Goal: Register for event/course

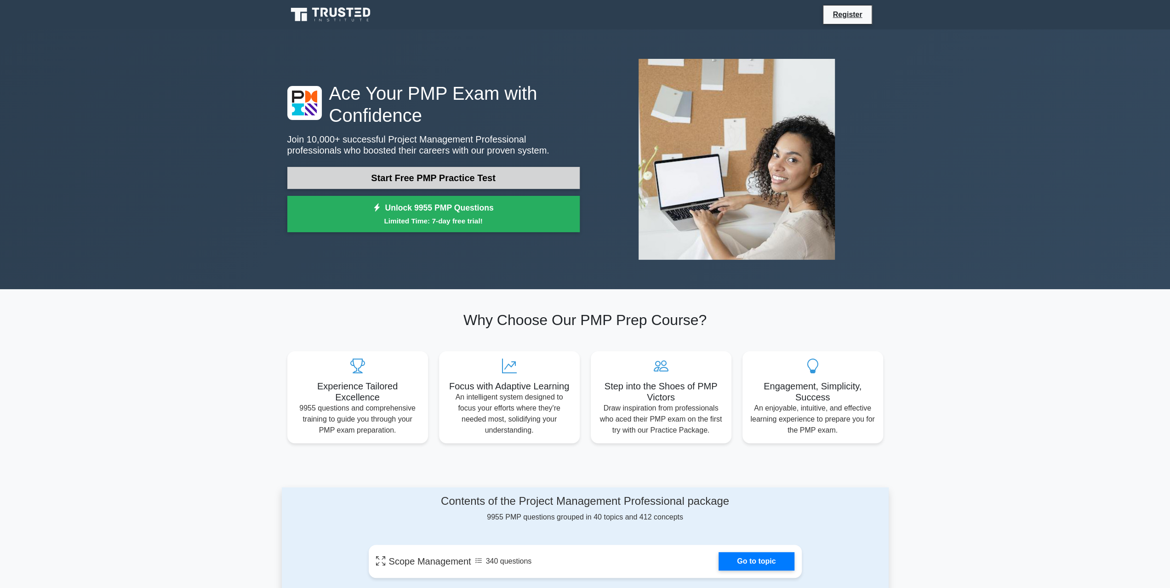
click at [446, 174] on link "Start Free PMP Practice Test" at bounding box center [433, 178] width 292 height 22
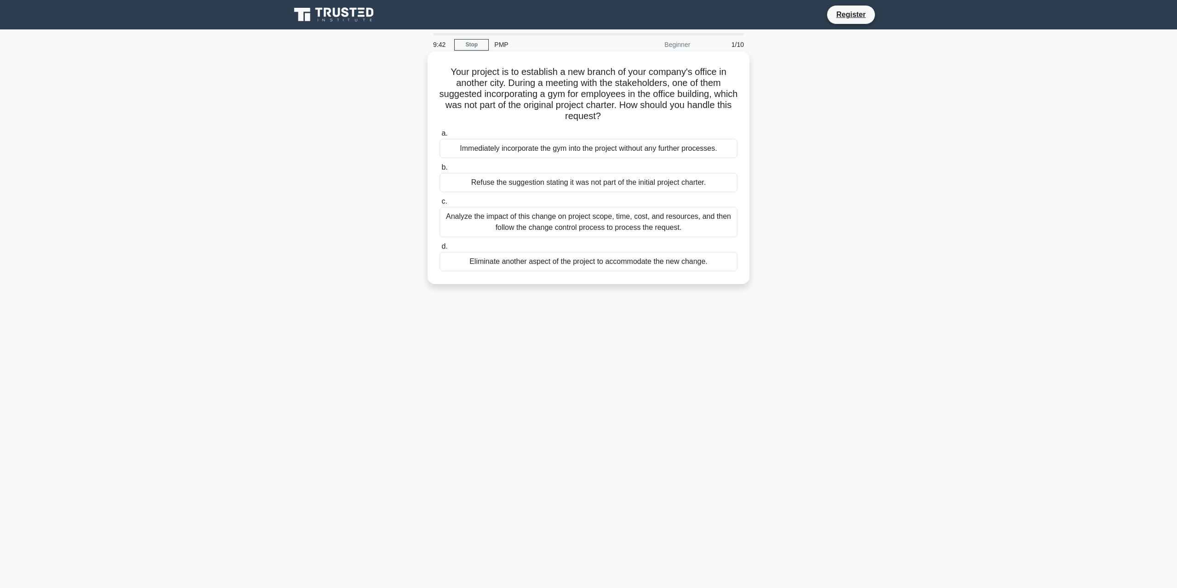
click at [583, 219] on div "Analyze the impact of this change on project scope, time, cost, and resources, …" at bounding box center [589, 222] width 298 height 30
click at [440, 205] on input "c. Analyze the impact of this change on project scope, time, cost, and resource…" at bounding box center [440, 202] width 0 height 6
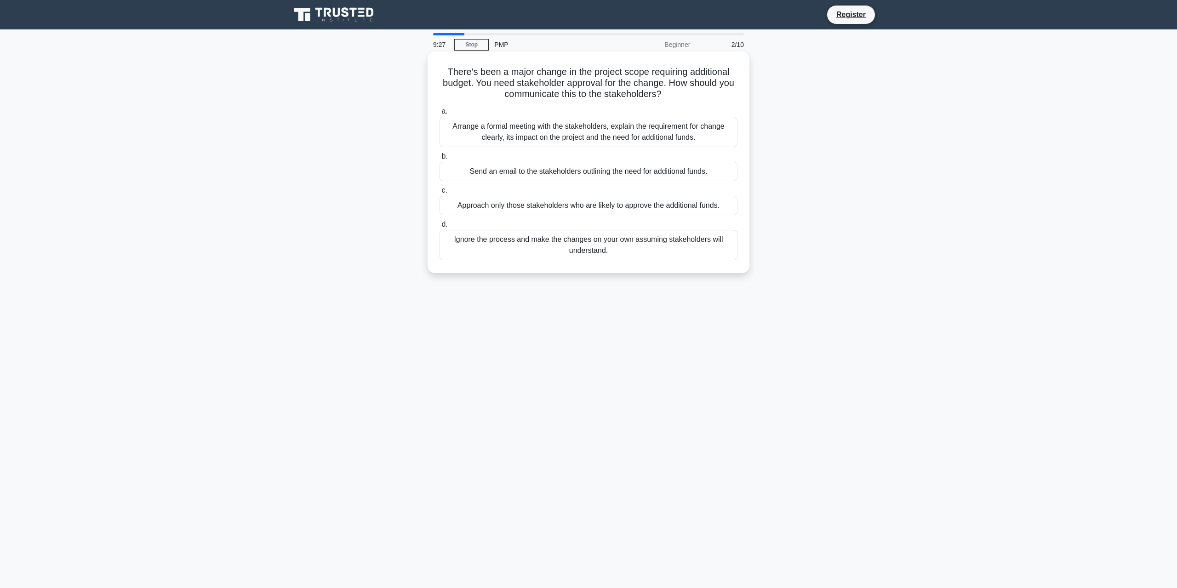
click at [512, 134] on div "Arrange a formal meeting with the stakeholders, explain the requirement for cha…" at bounding box center [589, 132] width 298 height 30
click at [440, 114] on input "a. Arrange a formal meeting with the stakeholders, explain the requirement for …" at bounding box center [440, 112] width 0 height 6
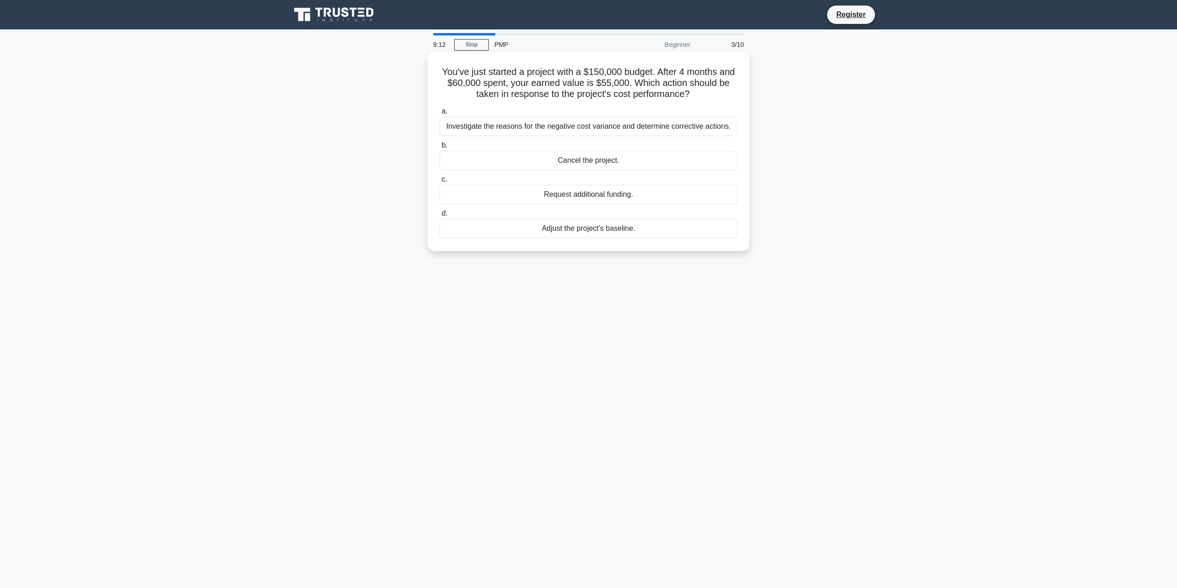
click at [619, 131] on div "Investigate the reasons for the negative cost variance and determine corrective…" at bounding box center [589, 126] width 298 height 19
click at [440, 114] on input "a. Investigate the reasons for the negative cost variance and determine correct…" at bounding box center [440, 112] width 0 height 6
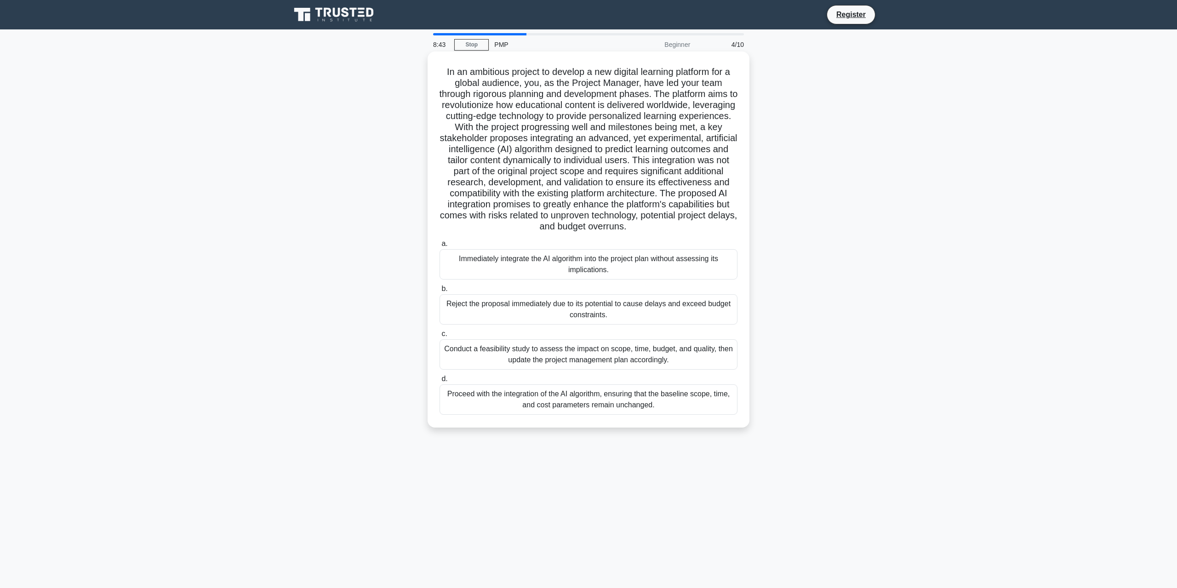
click at [547, 358] on div "Conduct a feasibility study to assess the impact on scope, time, budget, and qu…" at bounding box center [589, 354] width 298 height 30
click at [440, 337] on input "c. Conduct a feasibility study to assess the impact on scope, time, budget, and…" at bounding box center [440, 334] width 0 height 6
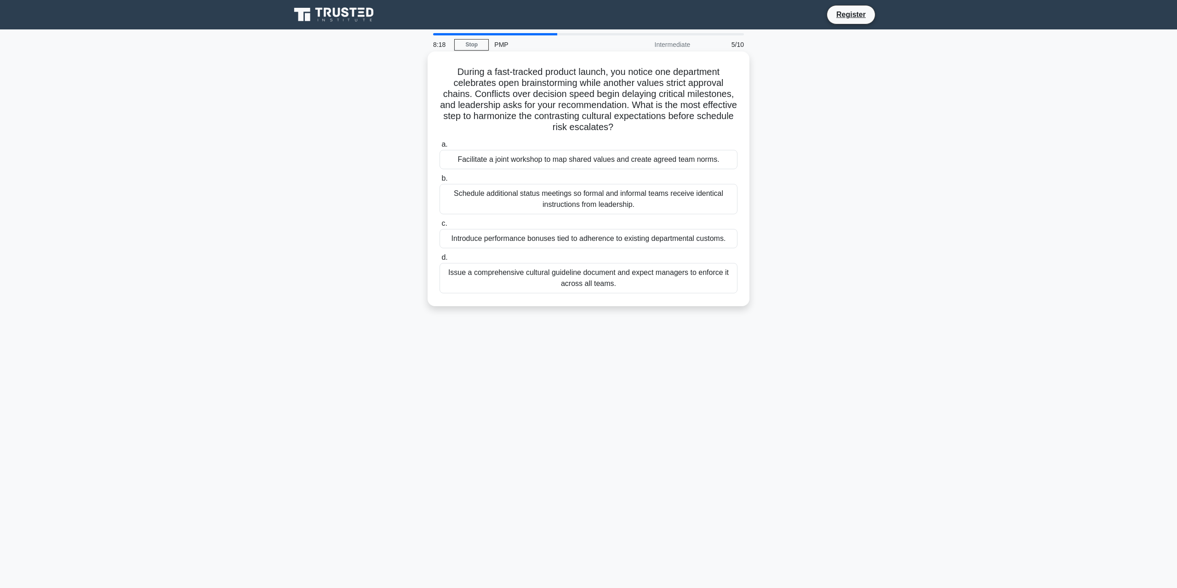
click at [549, 161] on div "Facilitate a joint workshop to map shared values and create agreed team norms." at bounding box center [589, 159] width 298 height 19
click at [440, 148] on input "a. Facilitate a joint workshop to map shared values and create agreed team norm…" at bounding box center [440, 145] width 0 height 6
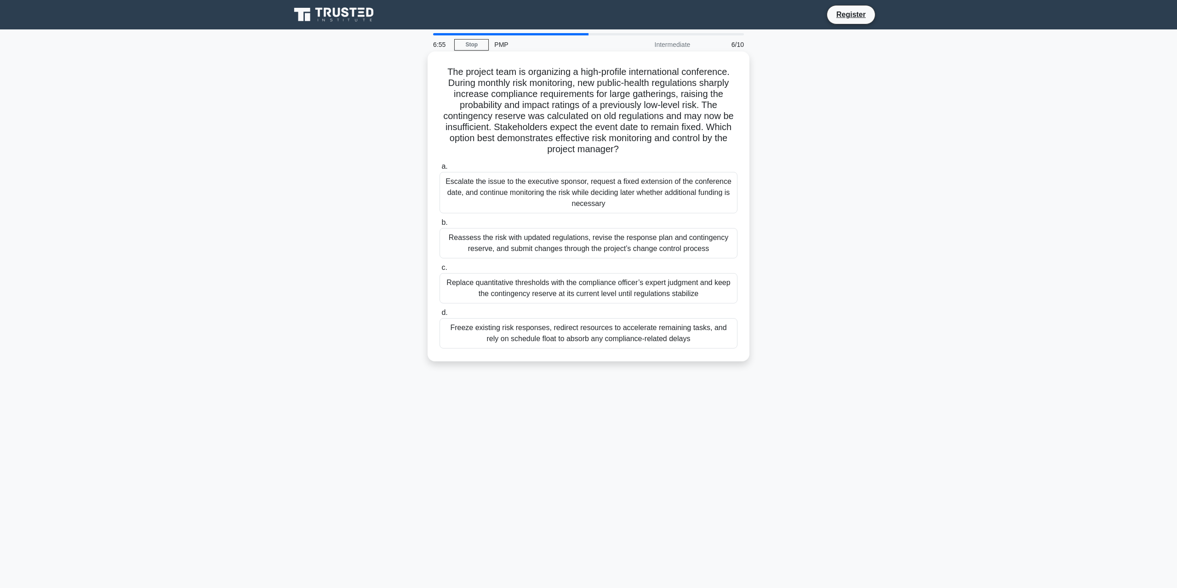
click at [677, 247] on div "Reassess the risk with updated regulations, revise the response plan and contin…" at bounding box center [589, 243] width 298 height 30
click at [440, 226] on input "b. Reassess the risk with updated regulations, revise the response plan and con…" at bounding box center [440, 223] width 0 height 6
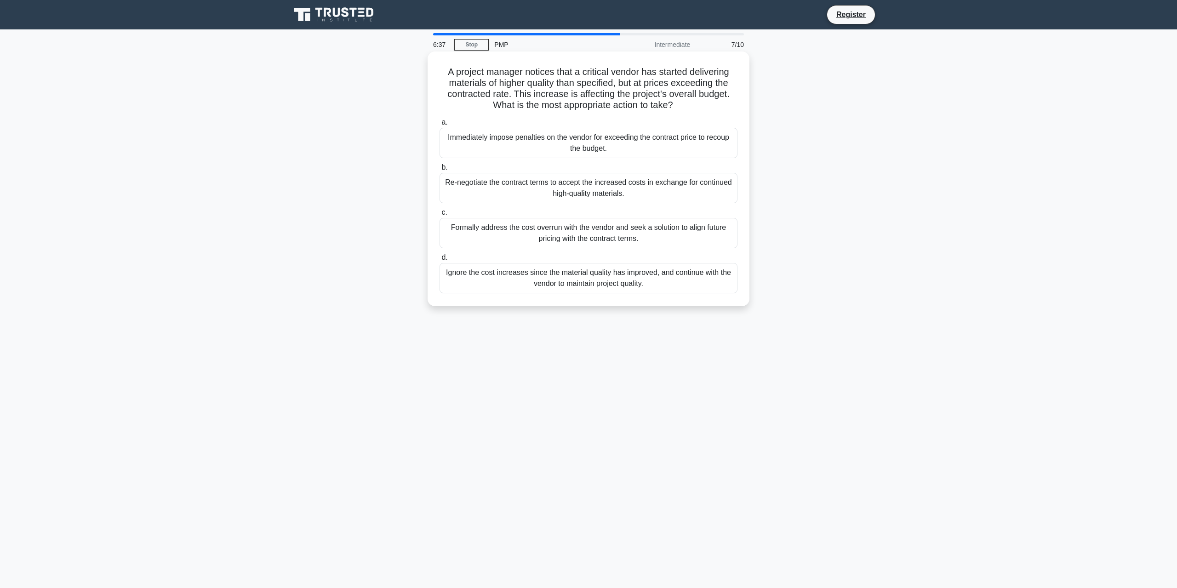
click at [688, 234] on div "Formally address the cost overrun with the vendor and seek a solution to align …" at bounding box center [589, 233] width 298 height 30
click at [440, 216] on input "c. Formally address the cost overrun with the vendor and seek a solution to ali…" at bounding box center [440, 213] width 0 height 6
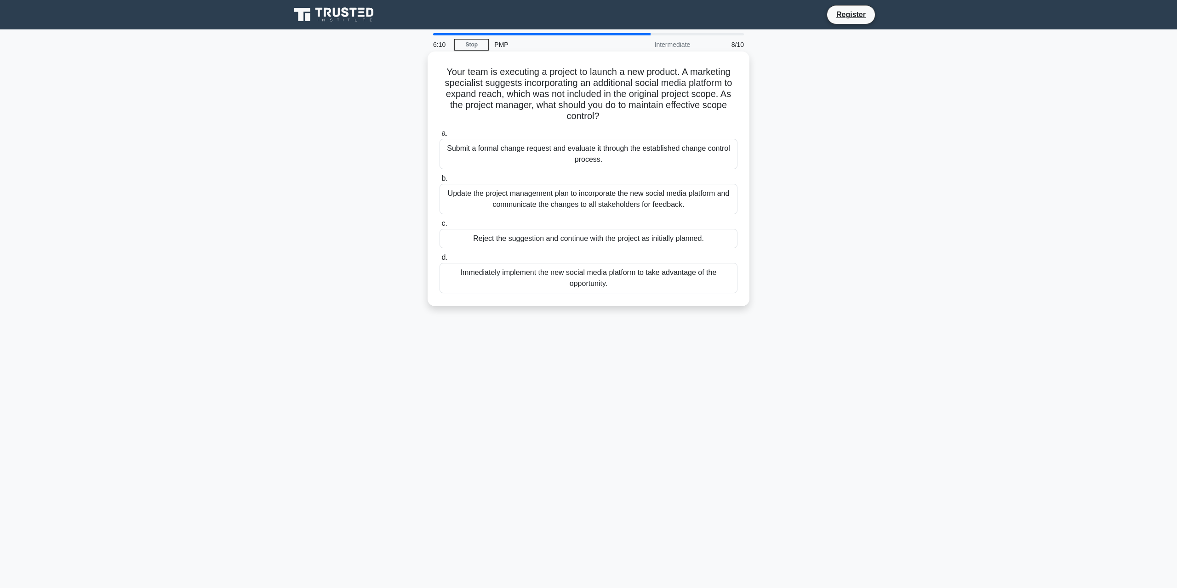
click at [647, 159] on div "Submit a formal change request and evaluate it through the established change c…" at bounding box center [589, 154] width 298 height 30
click at [440, 137] on input "a. Submit a formal change request and evaluate it through the established chang…" at bounding box center [440, 134] width 0 height 6
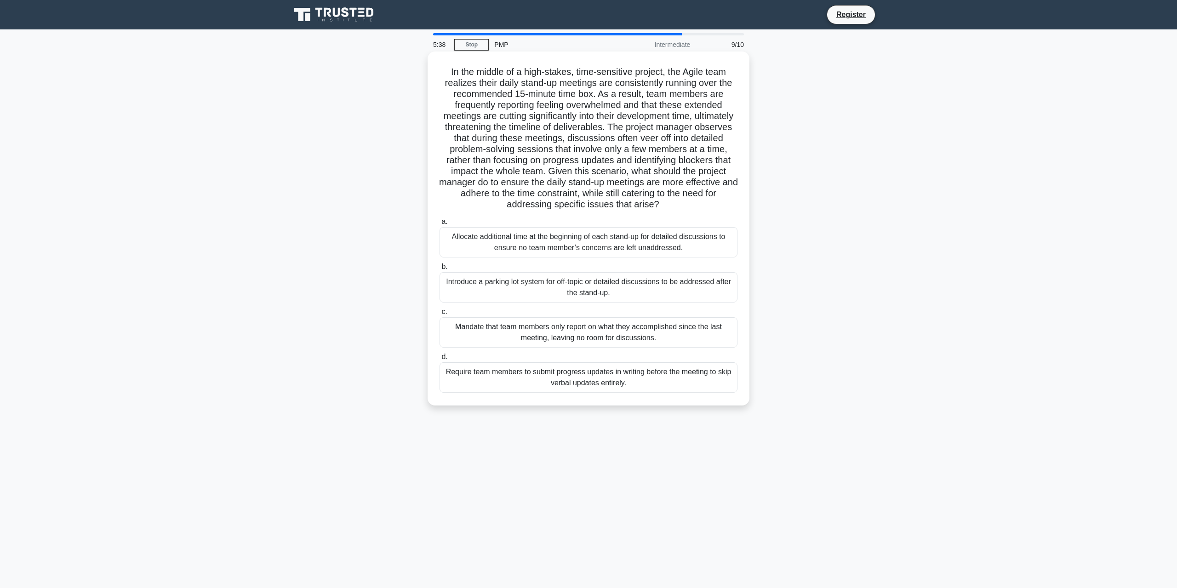
click at [661, 292] on div "Introduce a parking lot system for off-topic or detailed discussions to be addr…" at bounding box center [589, 287] width 298 height 30
click at [440, 270] on input "b. Introduce a parking lot system for off-topic or detailed discussions to be a…" at bounding box center [440, 267] width 0 height 6
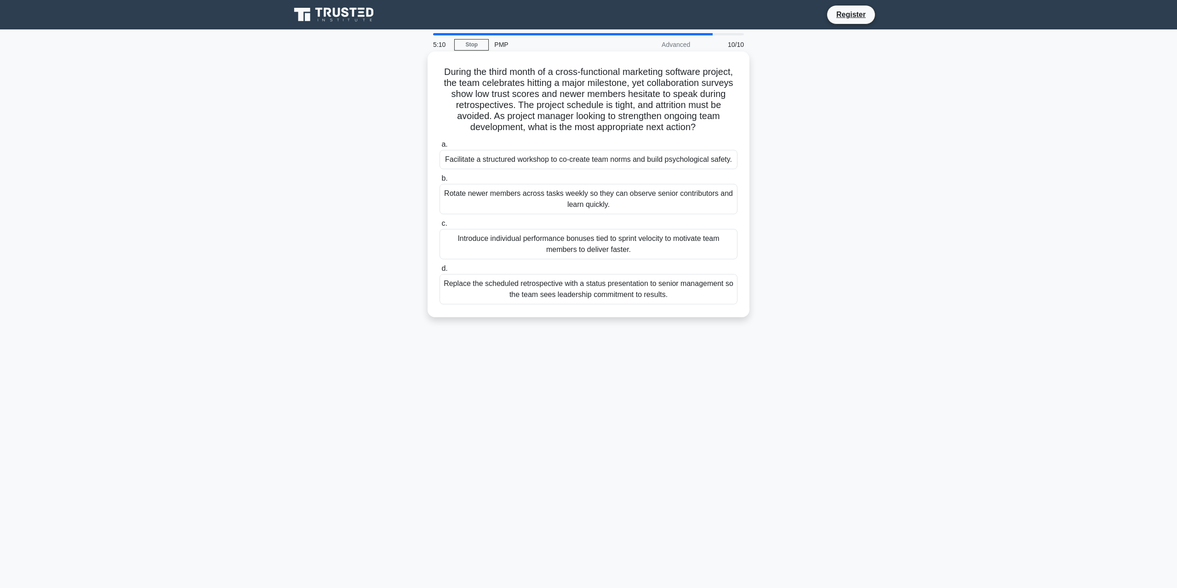
click at [642, 164] on div "Facilitate a structured workshop to co-create team norms and build psychologica…" at bounding box center [589, 159] width 298 height 19
click at [440, 148] on input "a. Facilitate a structured workshop to co-create team norms and build psycholog…" at bounding box center [440, 145] width 0 height 6
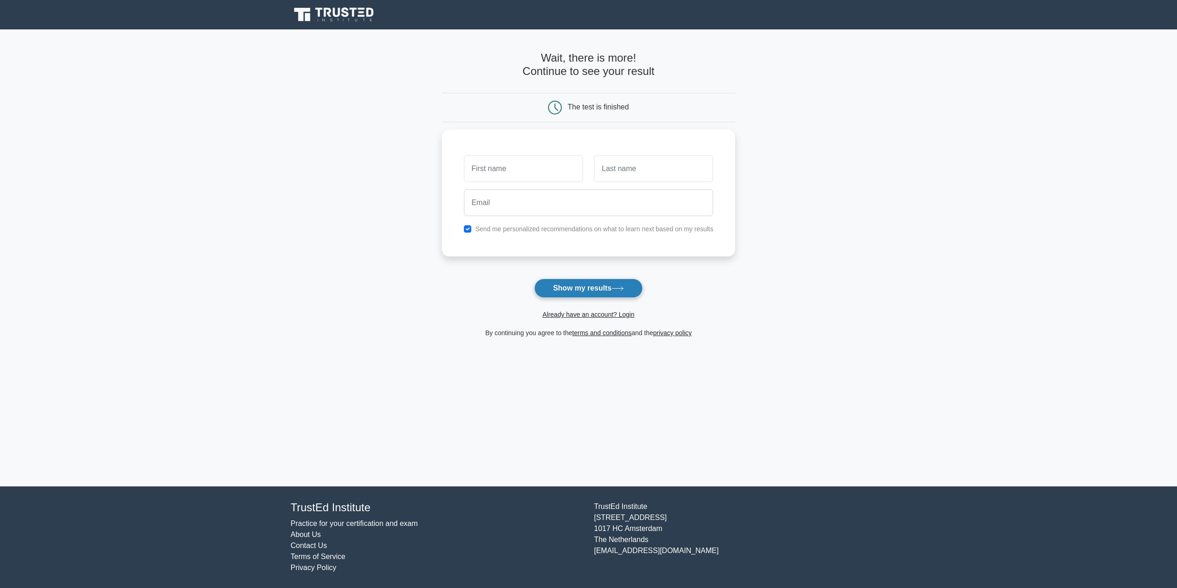
click at [616, 287] on icon at bounding box center [618, 288] width 12 height 5
click at [524, 164] on input "text" at bounding box center [523, 166] width 119 height 27
type input "gh"
click at [626, 167] on input "text" at bounding box center [653, 166] width 119 height 27
type input "gh"
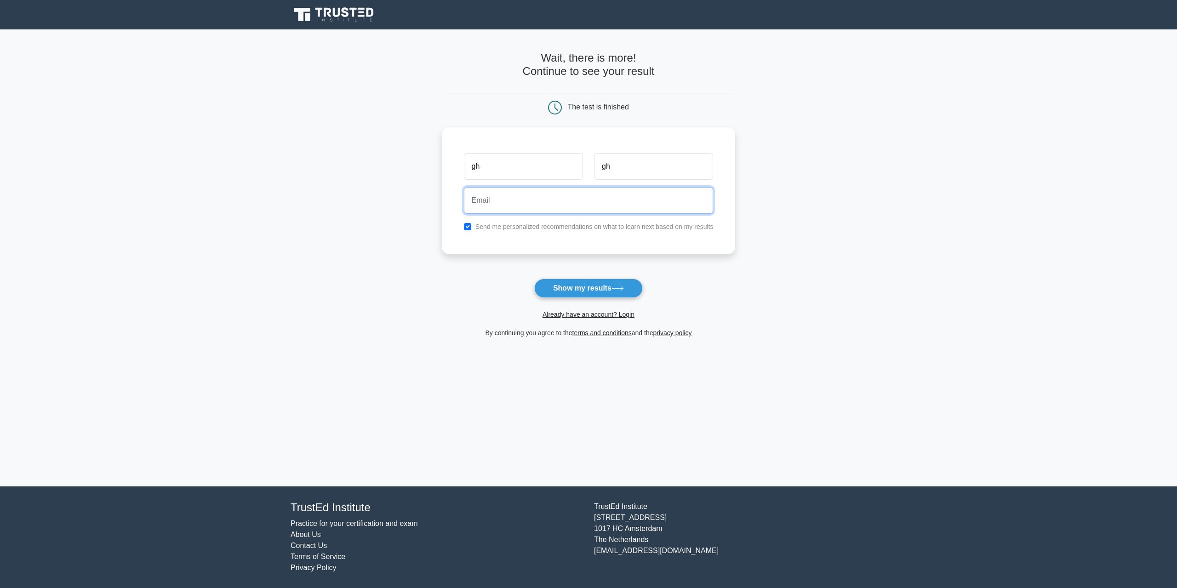
click at [539, 195] on input "email" at bounding box center [589, 200] width 250 height 27
click at [484, 200] on input "balintberkes@gmail.com" at bounding box center [589, 200] width 250 height 27
type input "balitzrtrtzrtntberkes@gmail.com"
click at [566, 230] on label "Send me personalized recommendations on what to learn next based on my results" at bounding box center [594, 226] width 238 height 7
click at [469, 223] on input "checkbox" at bounding box center [467, 226] width 7 height 7
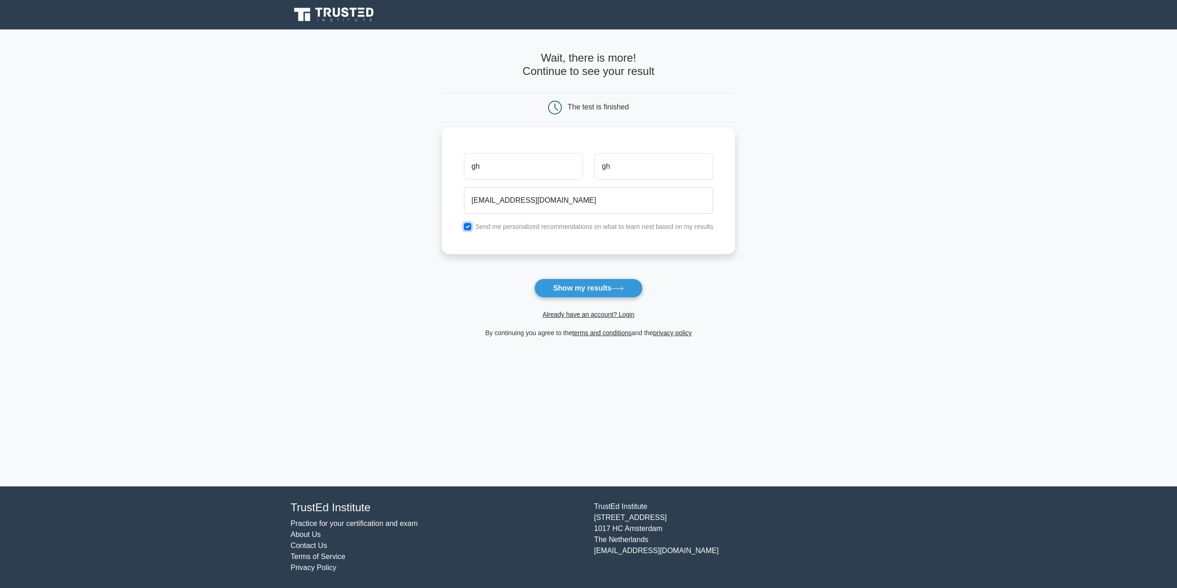
checkbox input "false"
drag, startPoint x: 520, startPoint y: 202, endPoint x: 535, endPoint y: 204, distance: 15.7
click at [521, 202] on input "balitzrtrtzrtntberkes@gmail.com" at bounding box center [589, 200] width 250 height 27
click at [480, 204] on input "balitzrtrtzrtntbes@gmail.com" at bounding box center [589, 200] width 250 height 27
type input "litzrtrtzrtntbes@gmail.com"
